Goal: Task Accomplishment & Management: Use online tool/utility

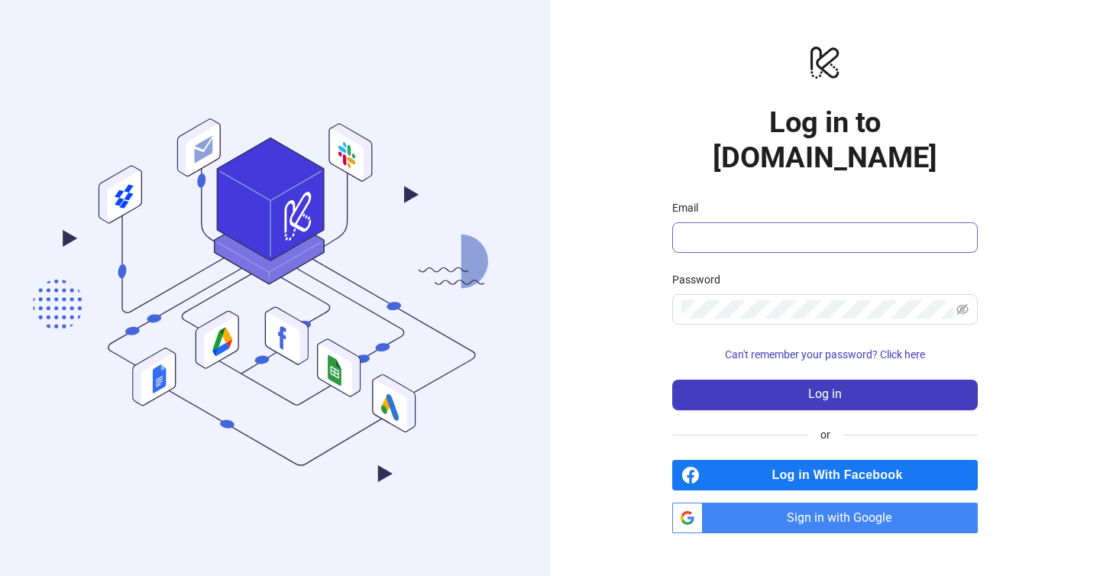
click at [753, 222] on span at bounding box center [825, 237] width 306 height 31
click at [743, 228] on input "Email" at bounding box center [824, 237] width 284 height 18
type input "**********"
click at [728, 294] on span at bounding box center [825, 309] width 306 height 31
click at [672, 380] on button "Log in" at bounding box center [825, 395] width 306 height 31
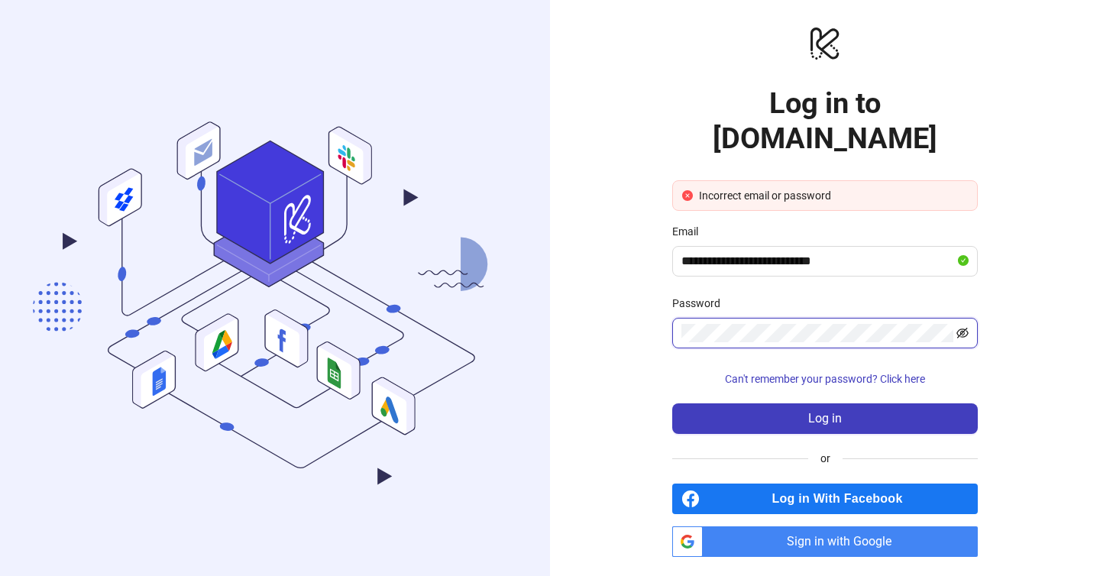
click at [960, 328] on icon "eye-invisible" at bounding box center [963, 333] width 12 height 11
click at [672, 403] on button "Log in" at bounding box center [825, 418] width 306 height 31
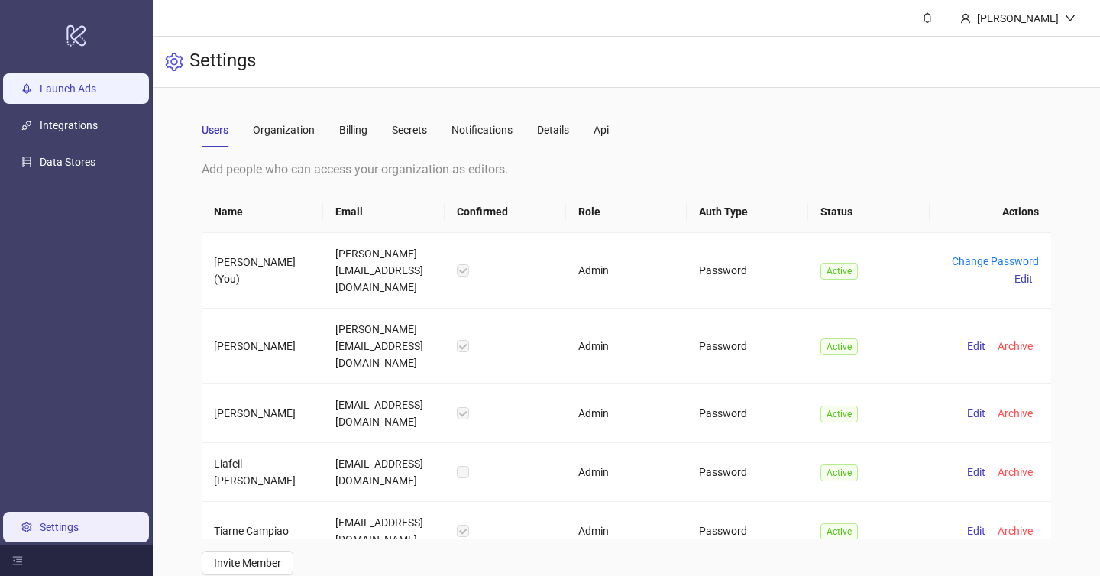
click at [96, 95] on link "Launch Ads" at bounding box center [68, 89] width 57 height 12
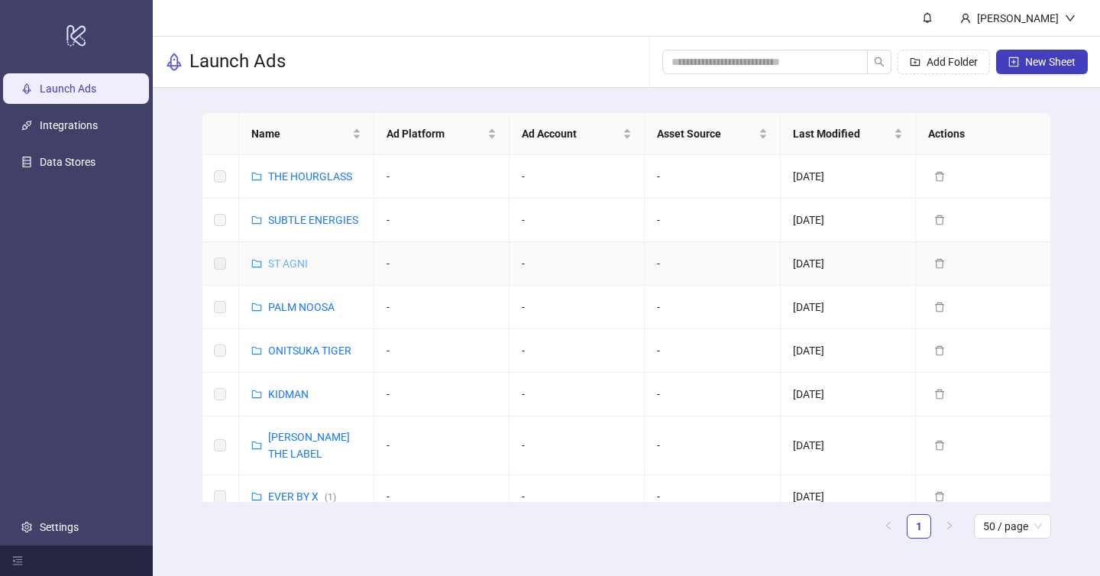
click at [293, 257] on link "ST AGNI" at bounding box center [288, 263] width 40 height 12
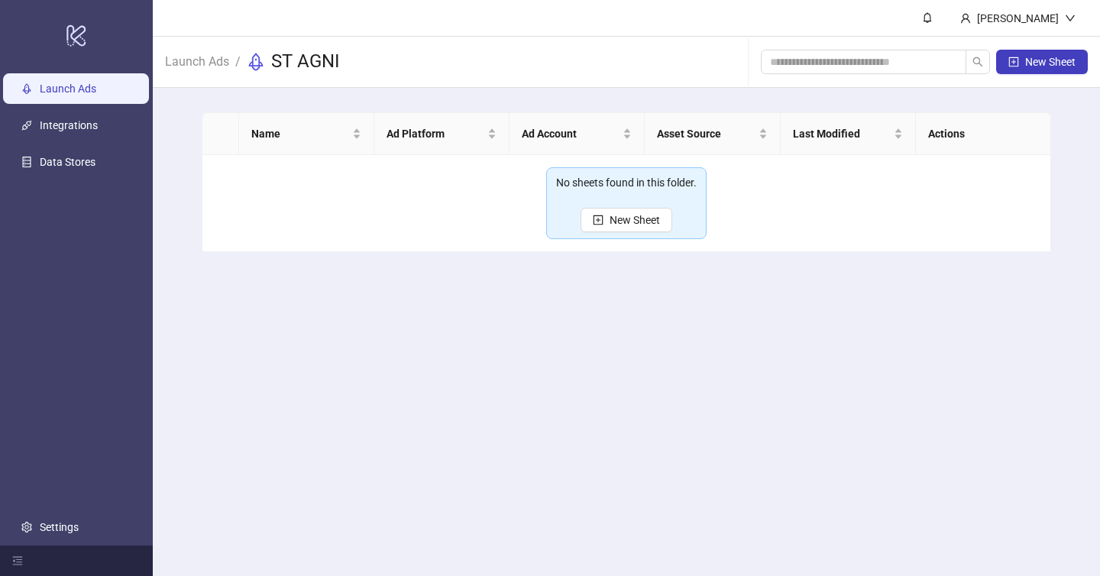
click at [96, 95] on link "Launch Ads" at bounding box center [68, 89] width 57 height 12
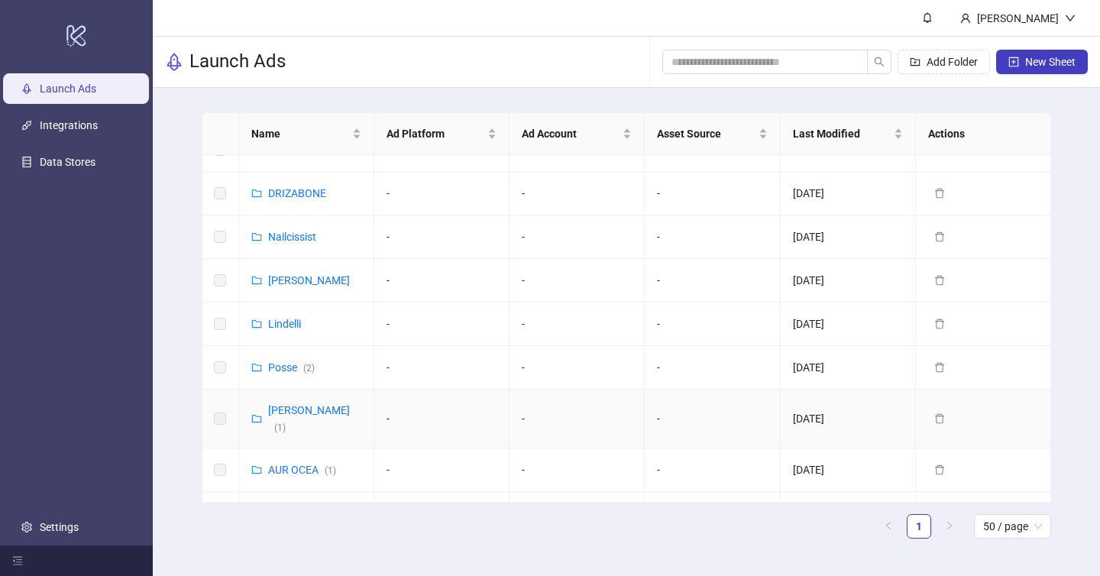
scroll to position [369, 0]
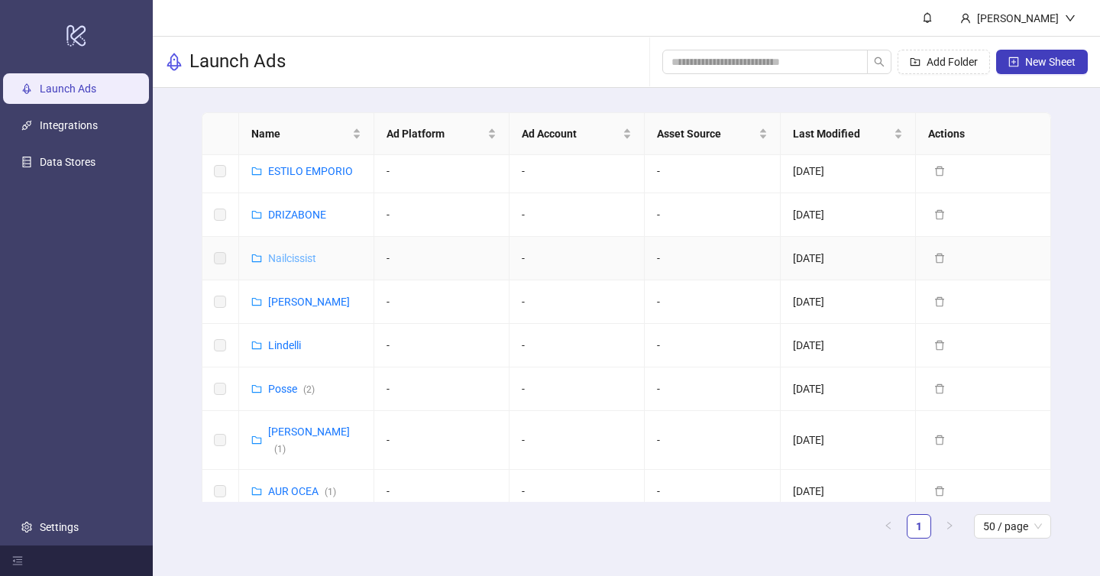
click at [293, 252] on link "Nailcissist" at bounding box center [292, 258] width 48 height 12
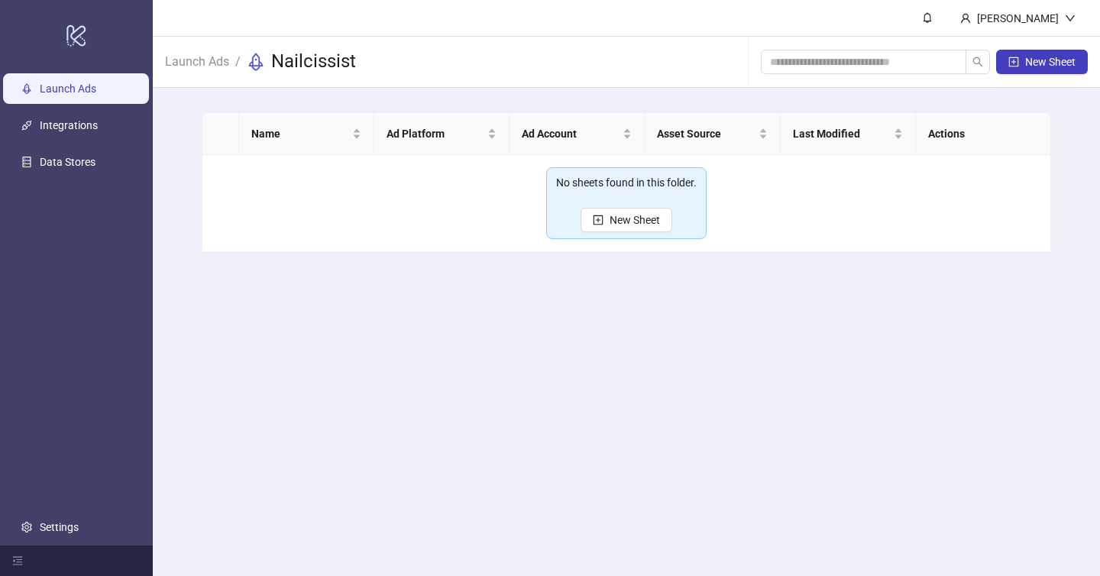
click at [96, 92] on link "Launch Ads" at bounding box center [68, 89] width 57 height 12
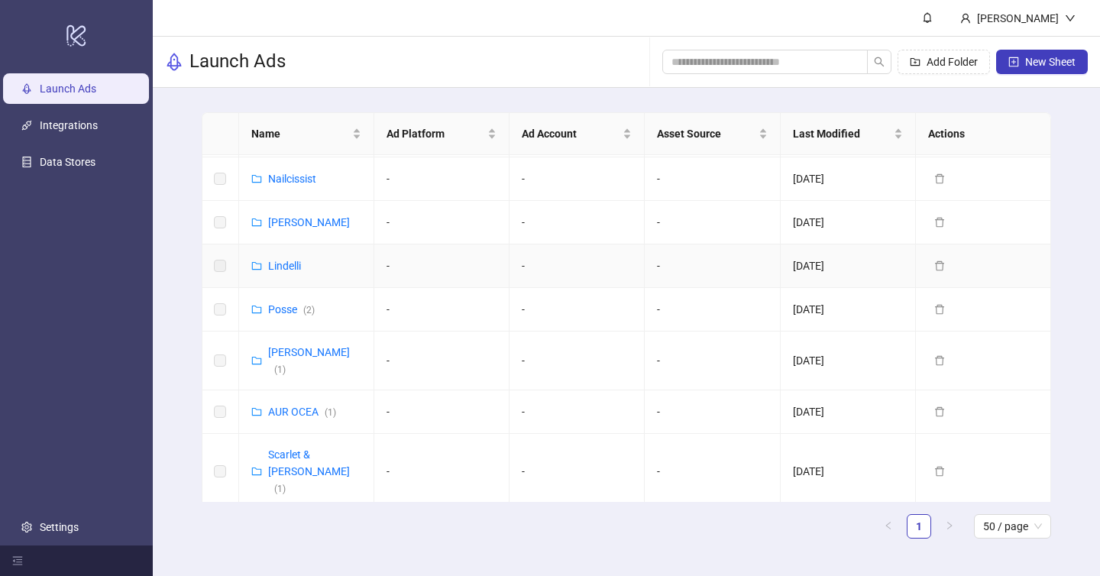
scroll to position [461, 0]
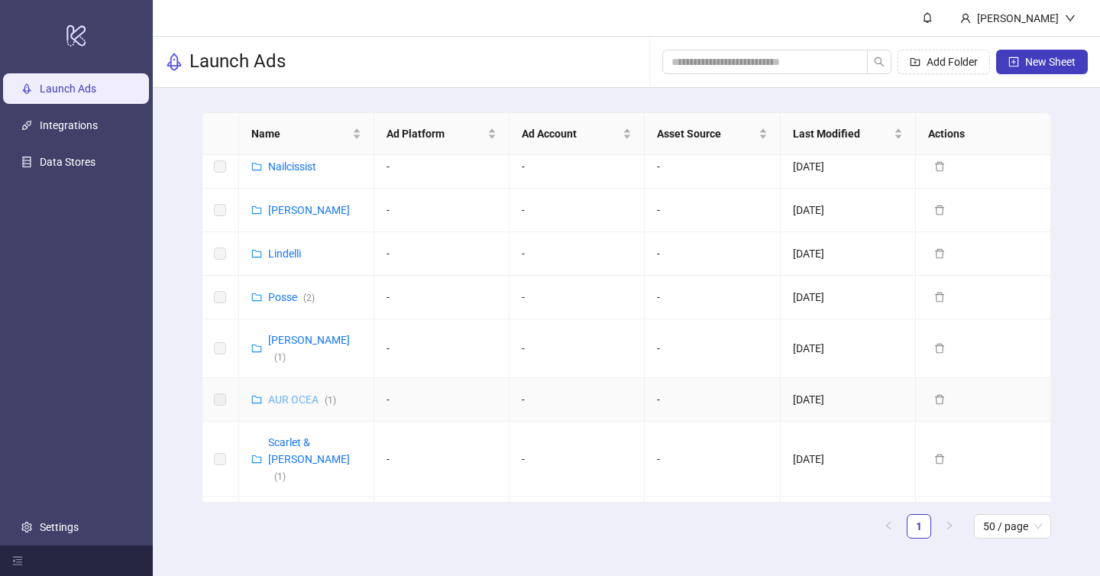
click at [297, 393] on link "AUR OCEA ( 1 )" at bounding box center [302, 399] width 68 height 12
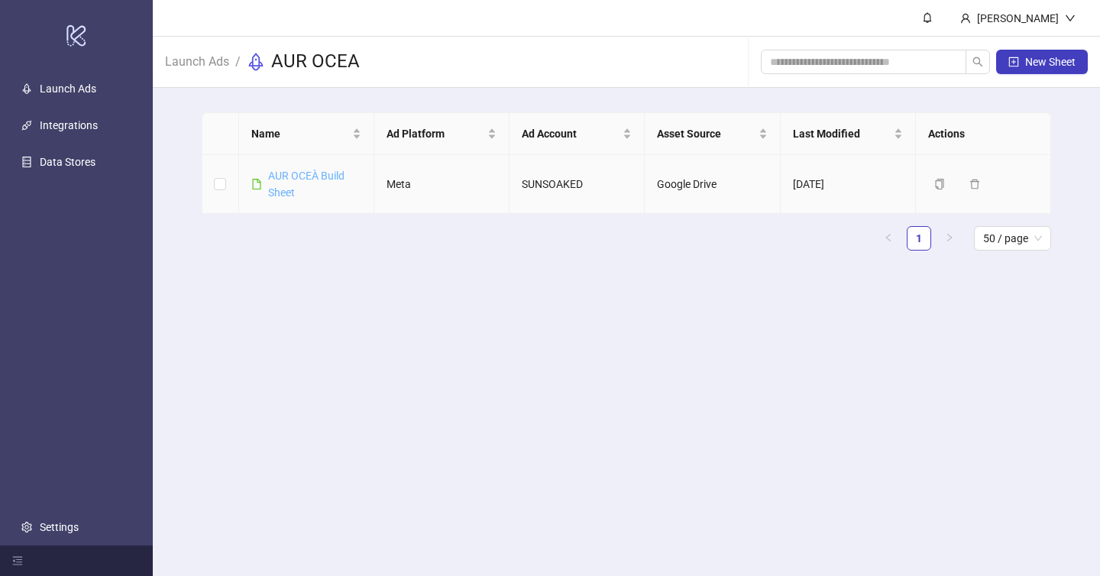
click at [298, 170] on link "AUR OCEÀ Build Sheet" at bounding box center [306, 184] width 76 height 29
